Goal: Information Seeking & Learning: Learn about a topic

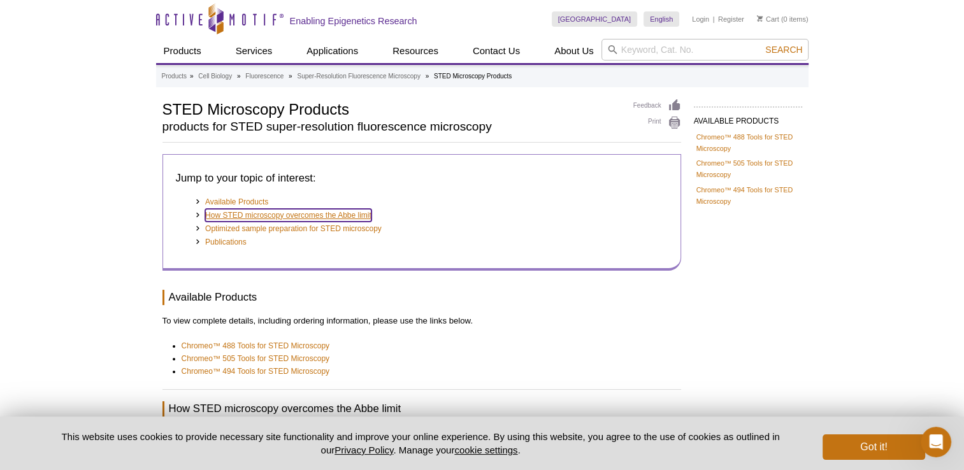
click at [359, 216] on link "How STED microscopy overcomes the Abbe limit" at bounding box center [288, 215] width 166 height 13
